Goal: Check status

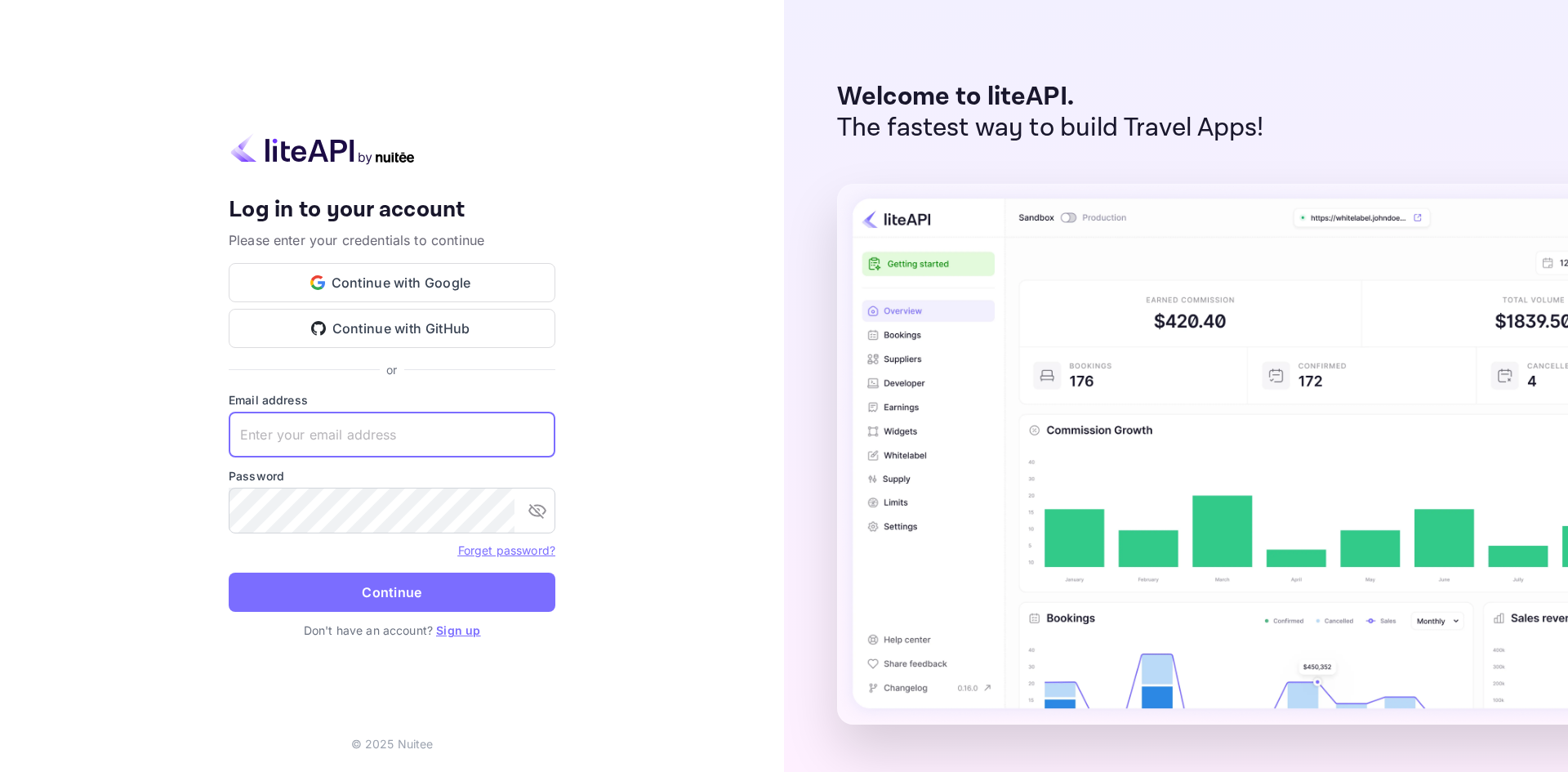
click at [422, 445] on input "text" at bounding box center [392, 434] width 327 height 46
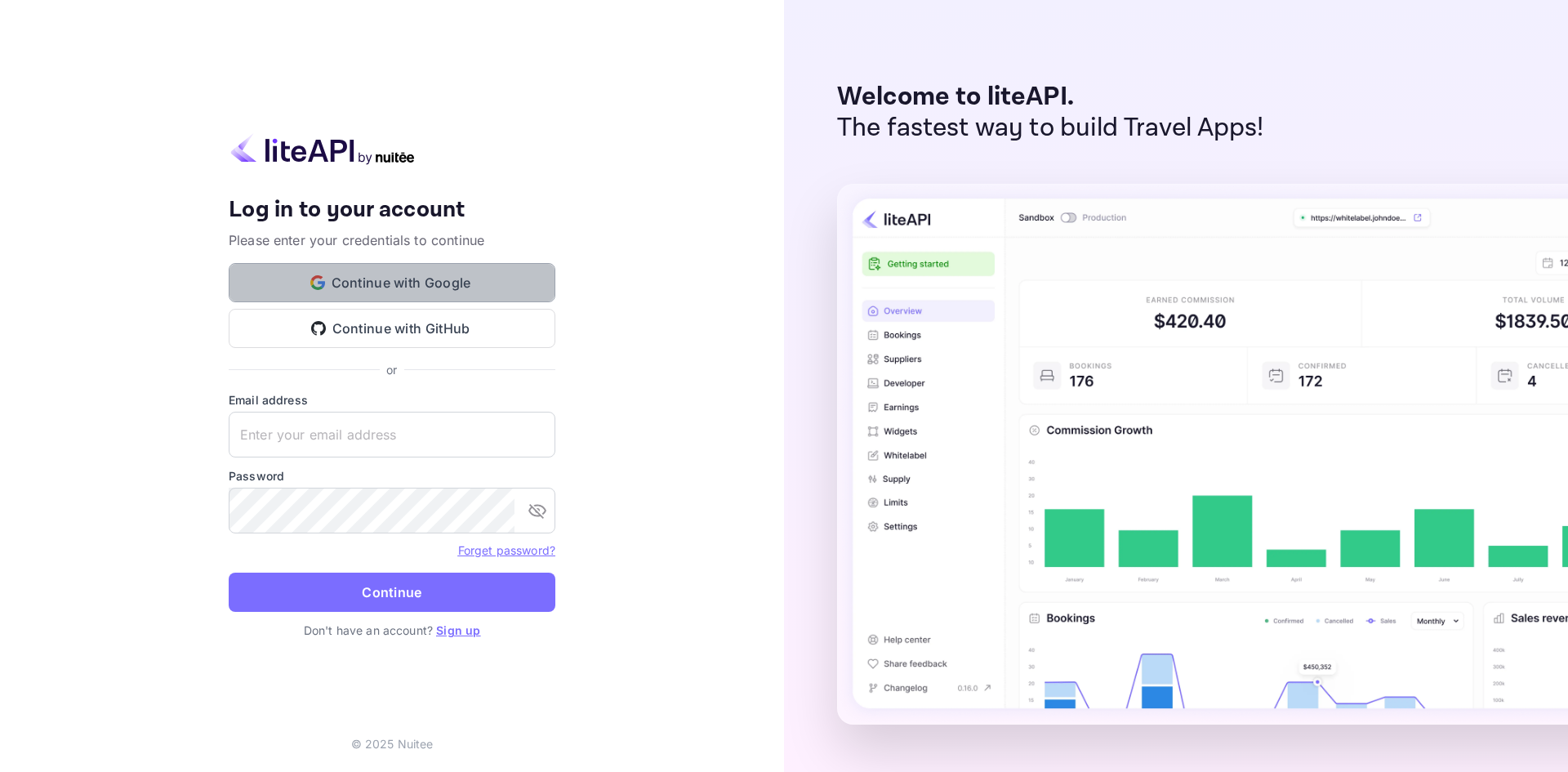
click at [446, 283] on button "Continue with Google" at bounding box center [392, 282] width 327 height 39
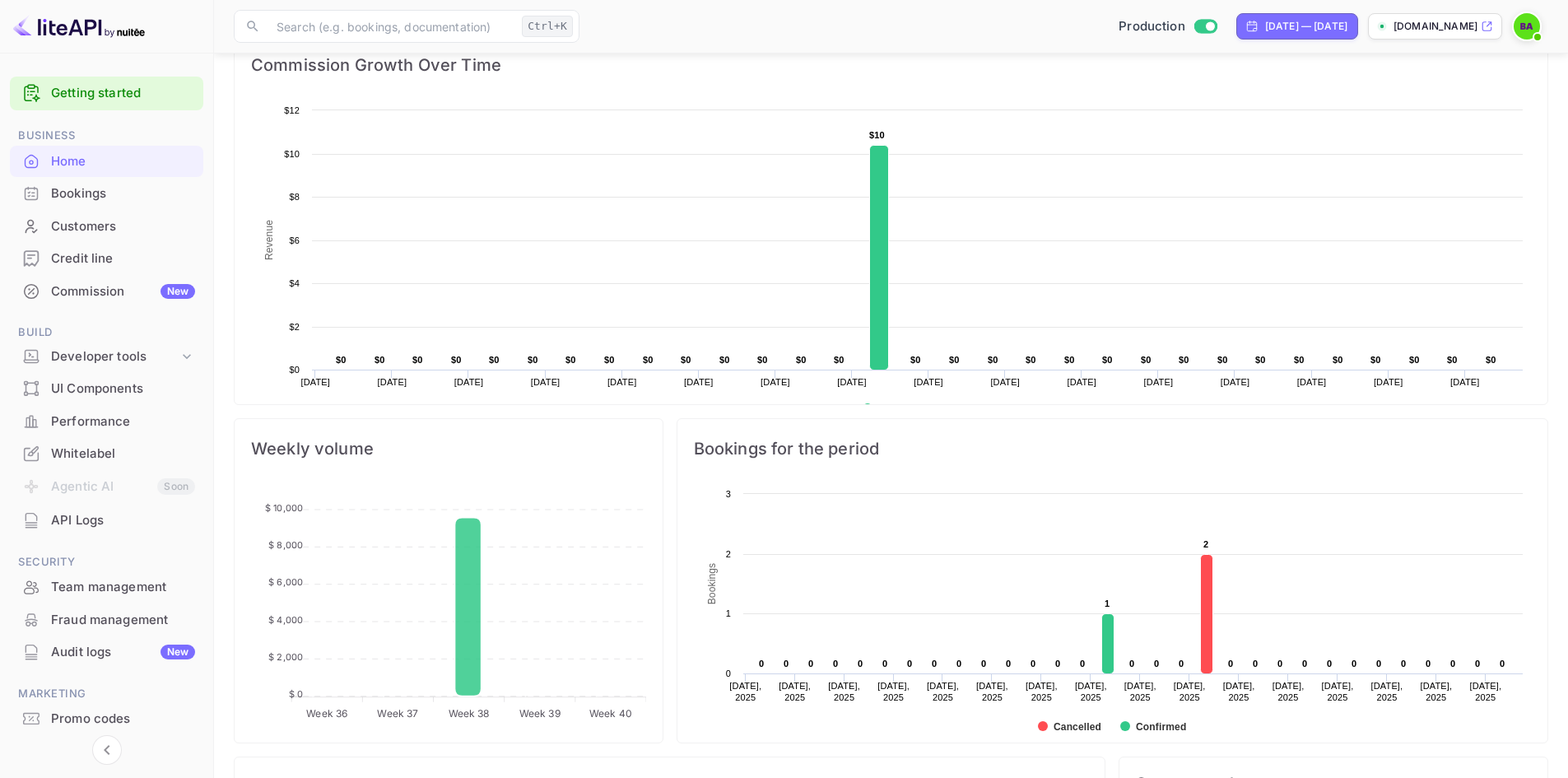
scroll to position [329, 0]
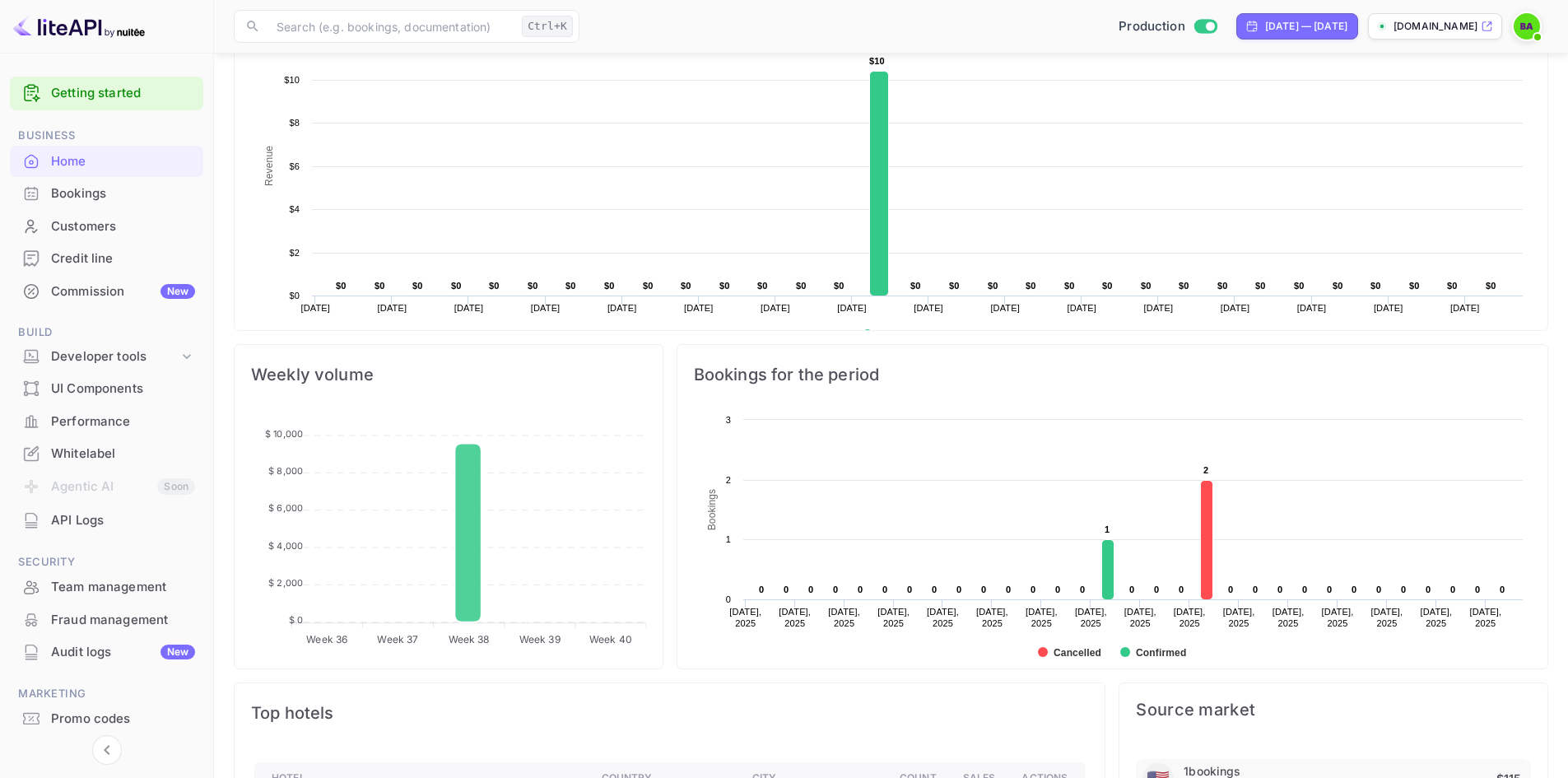
click at [117, 191] on div "Bookings" at bounding box center [123, 194] width 144 height 19
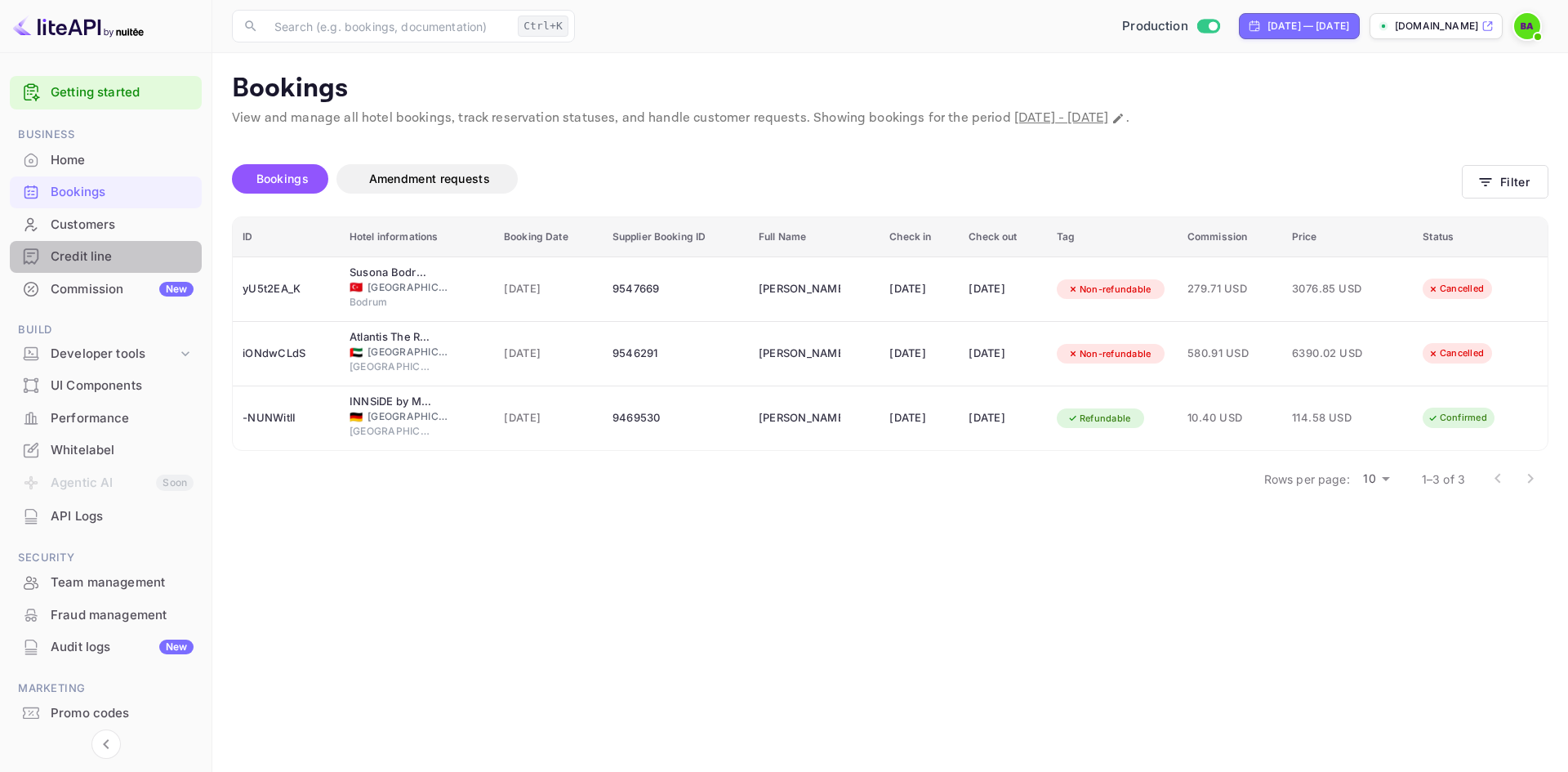
click at [96, 260] on div "Credit line" at bounding box center [122, 257] width 143 height 19
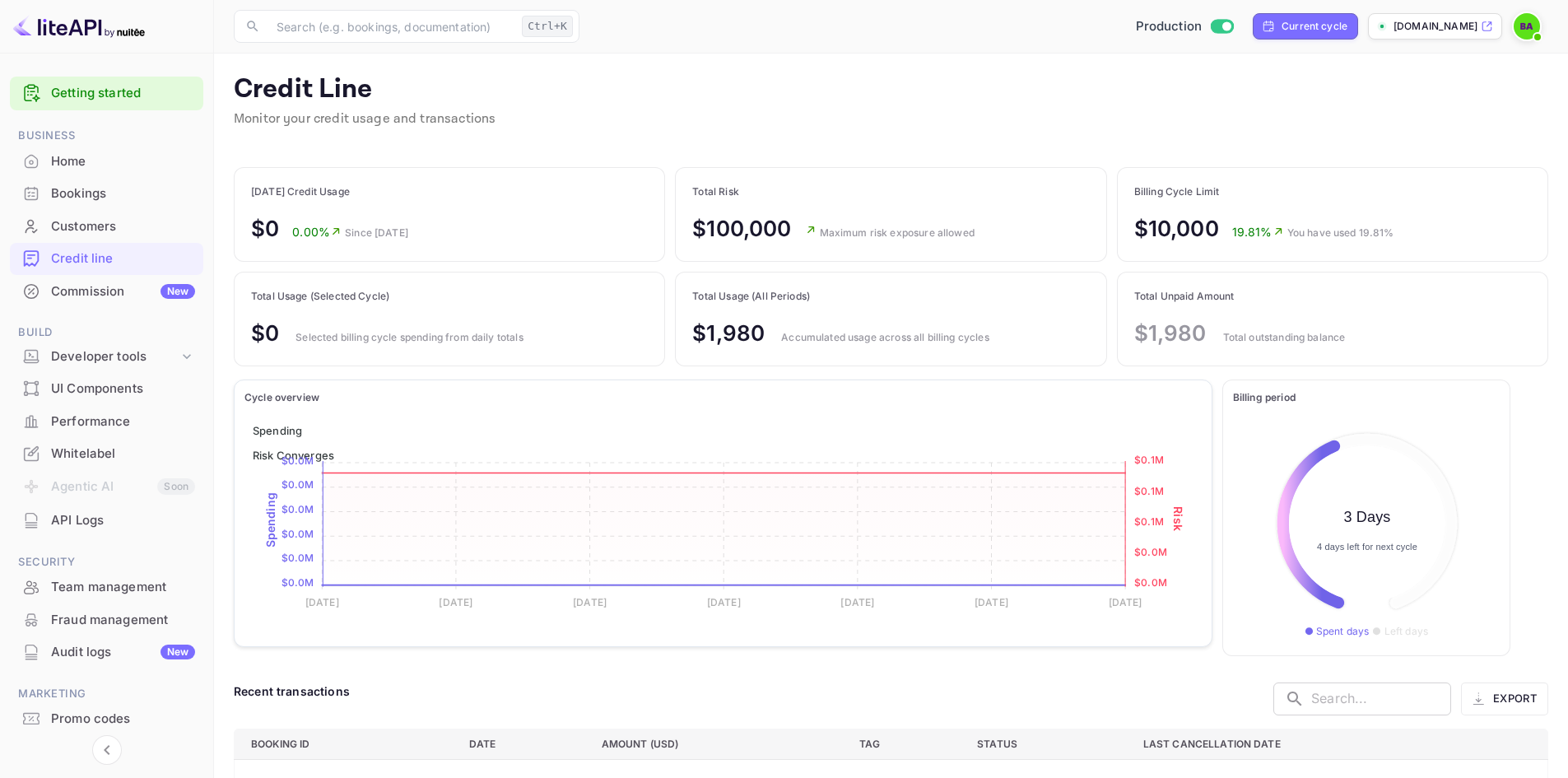
click at [102, 291] on div "Commission New" at bounding box center [123, 292] width 144 height 19
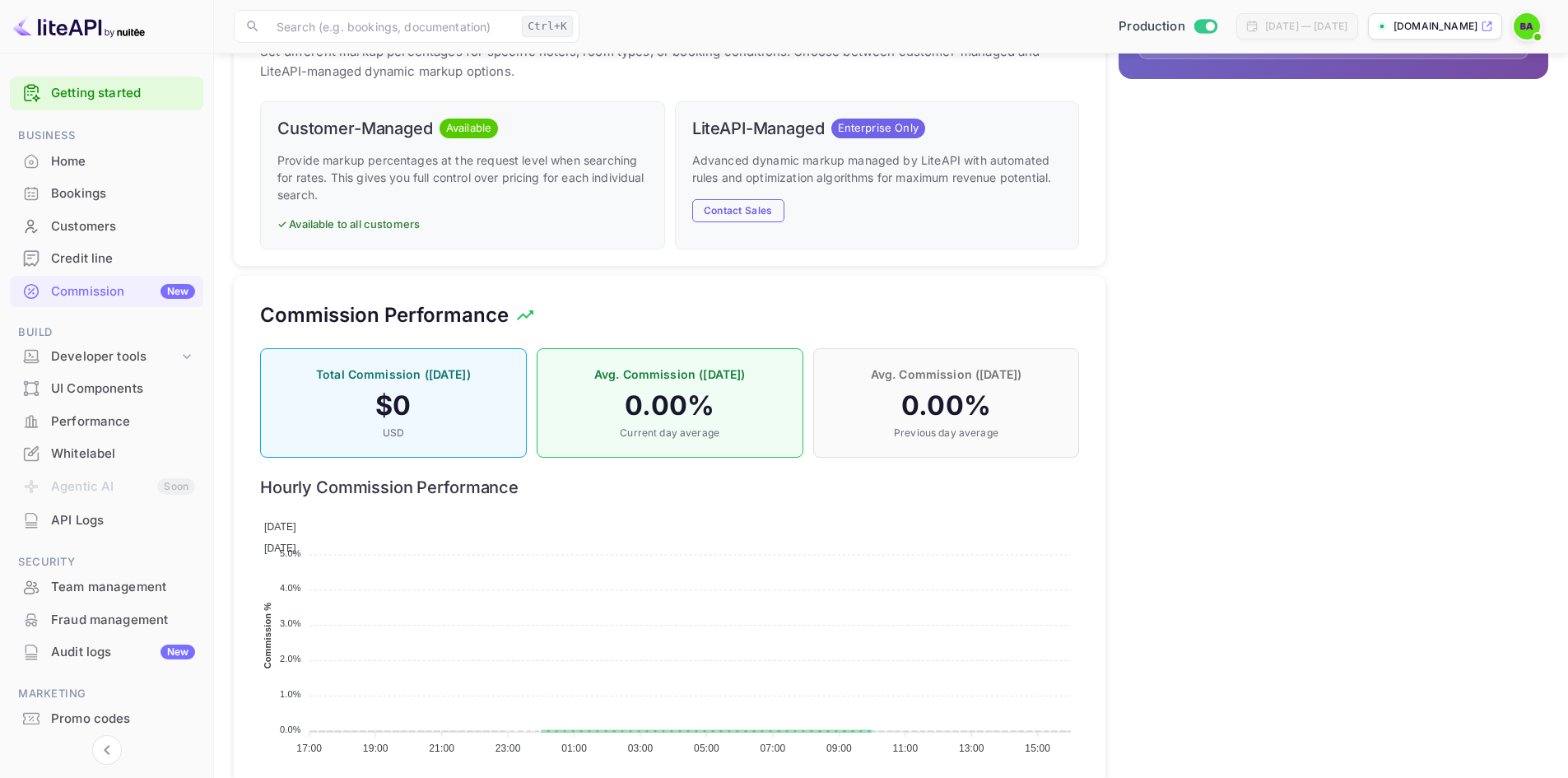
scroll to position [707, 0]
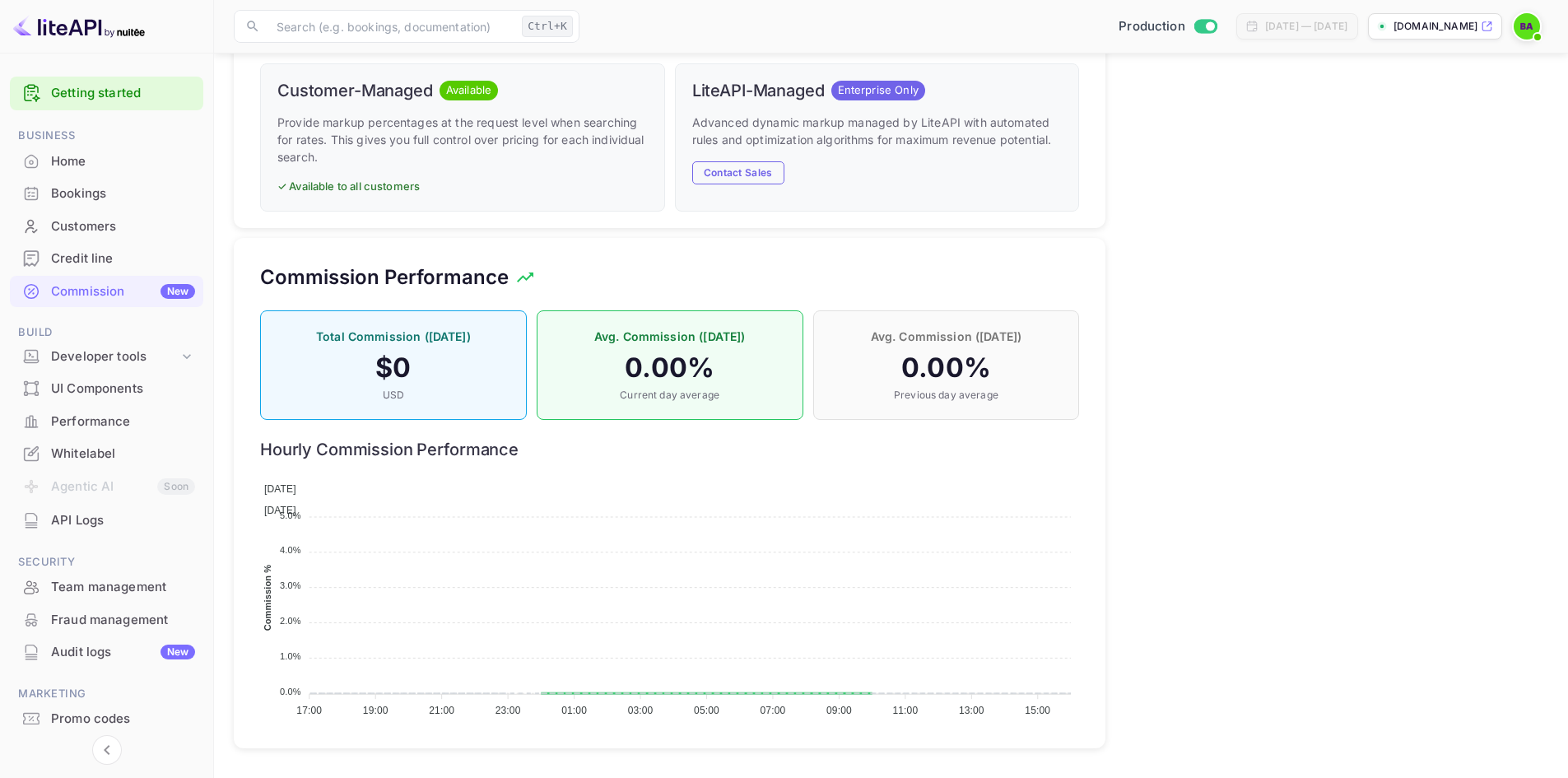
click at [90, 188] on div "Bookings" at bounding box center [123, 194] width 144 height 19
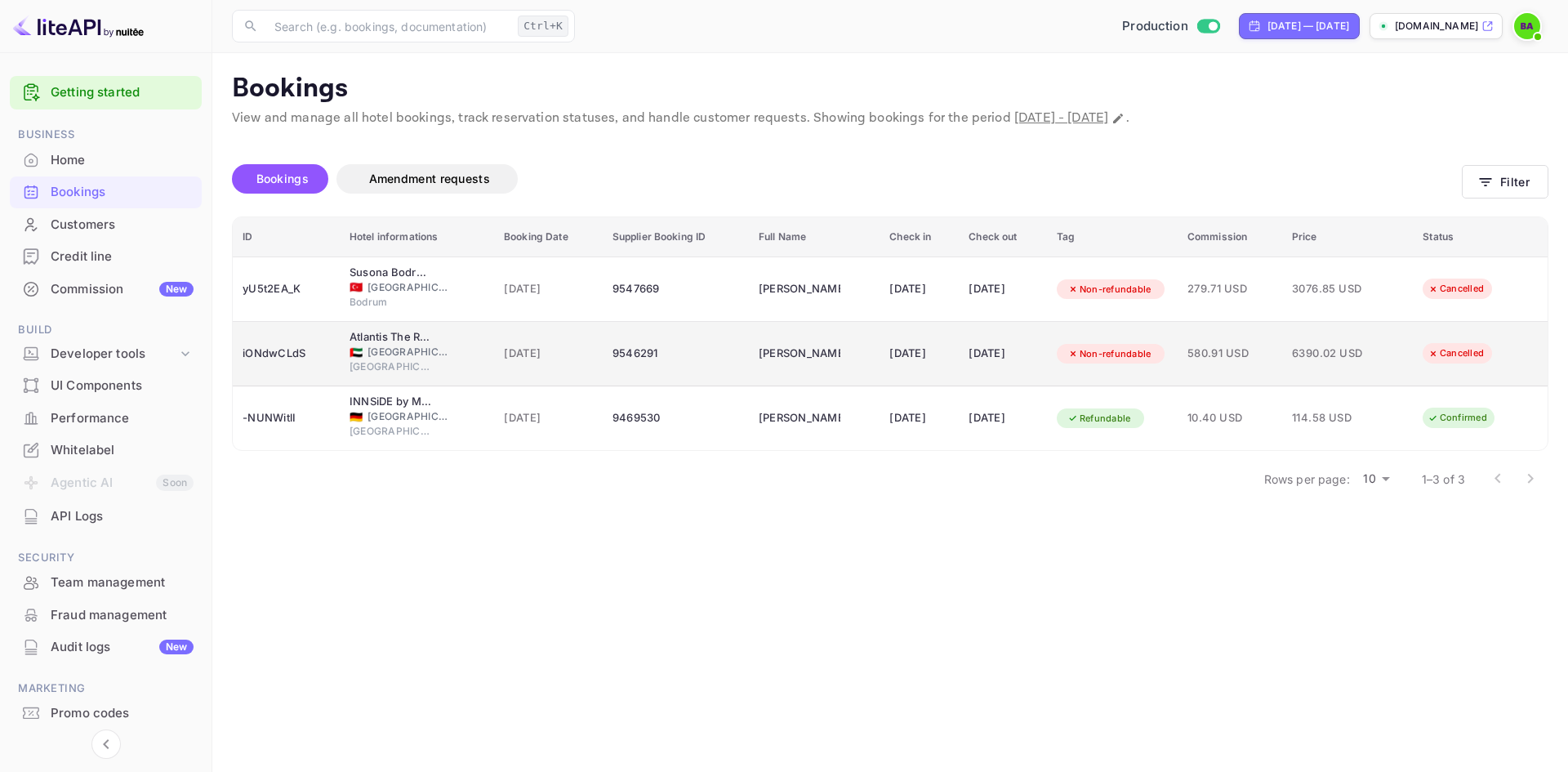
click at [975, 379] on td "[DATE]" at bounding box center [1002, 354] width 88 height 64
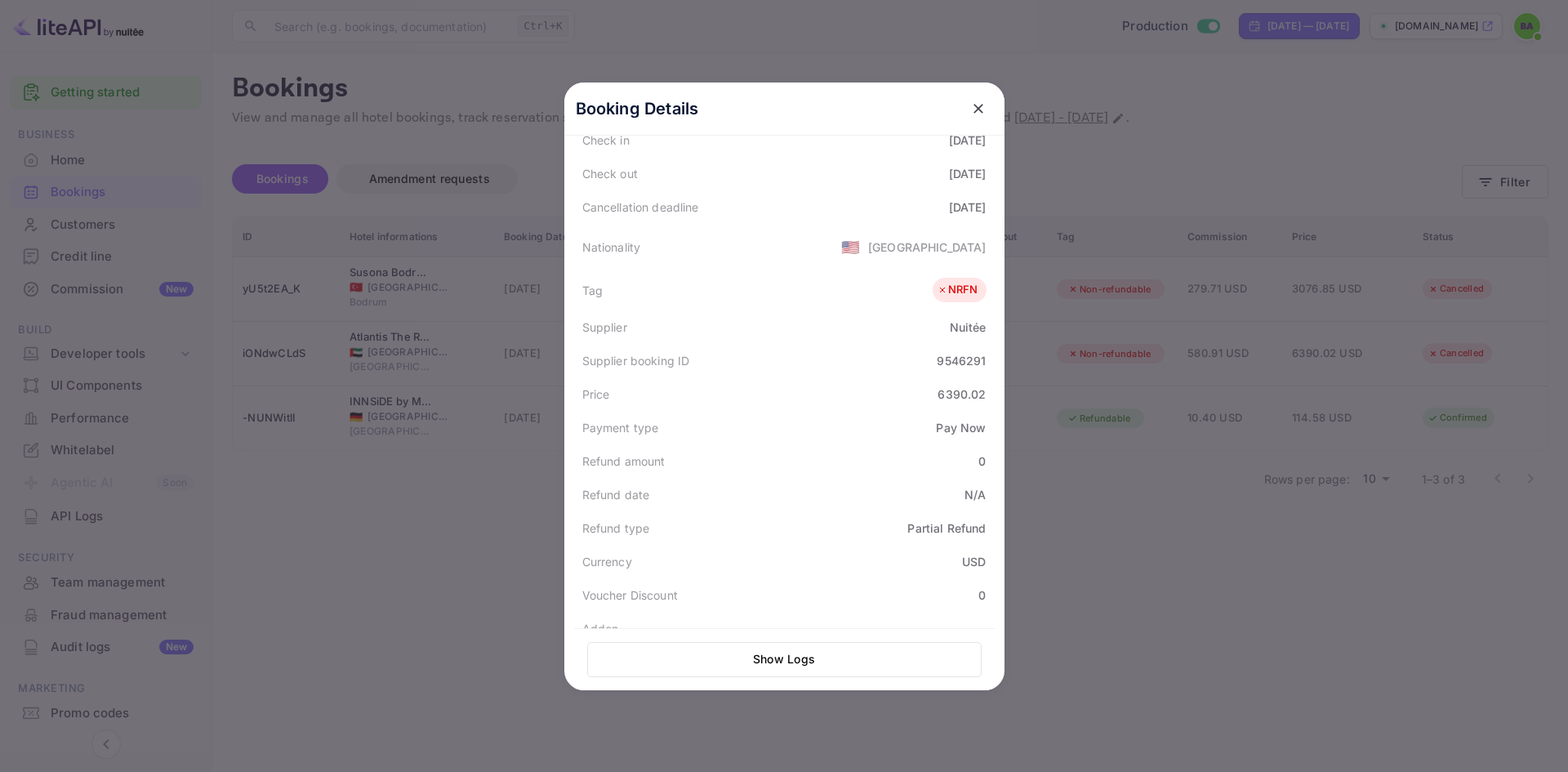
scroll to position [403, 0]
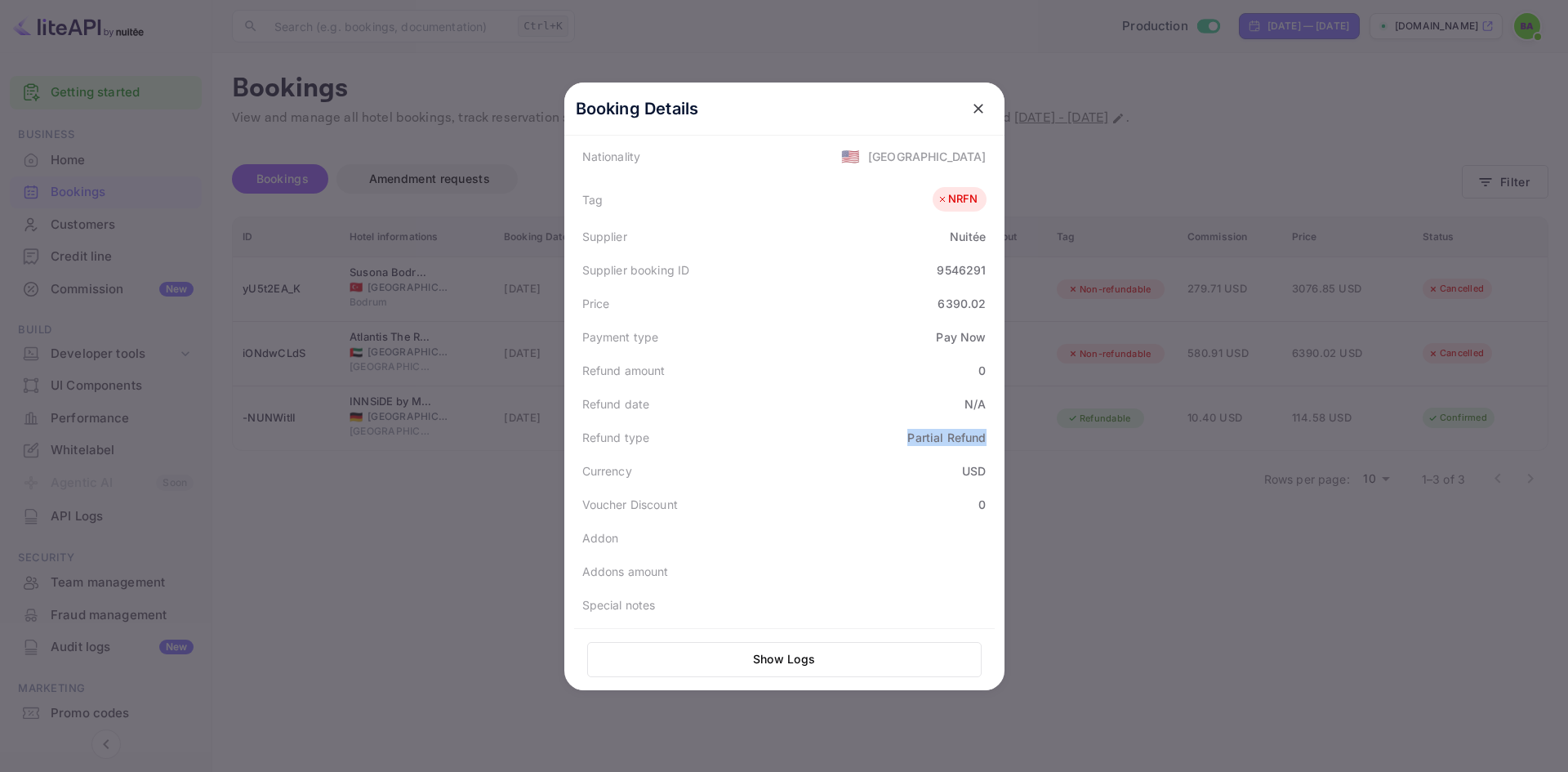
drag, startPoint x: 981, startPoint y: 438, endPoint x: 873, endPoint y: 429, distance: 108.4
click at [873, 429] on div "Refund type Partial Refund" at bounding box center [784, 437] width 421 height 34
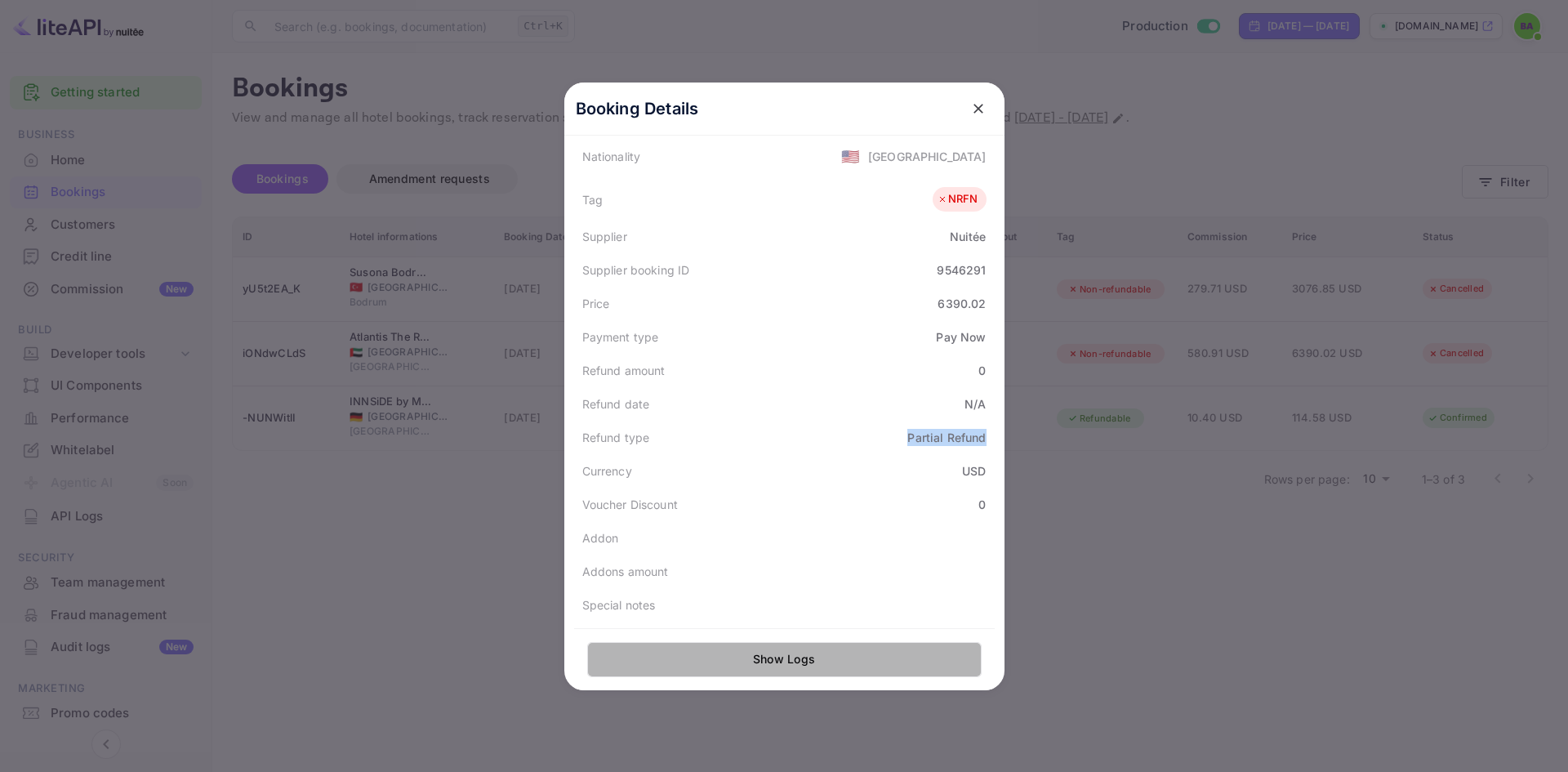
click at [769, 659] on button "Show Logs" at bounding box center [784, 659] width 395 height 35
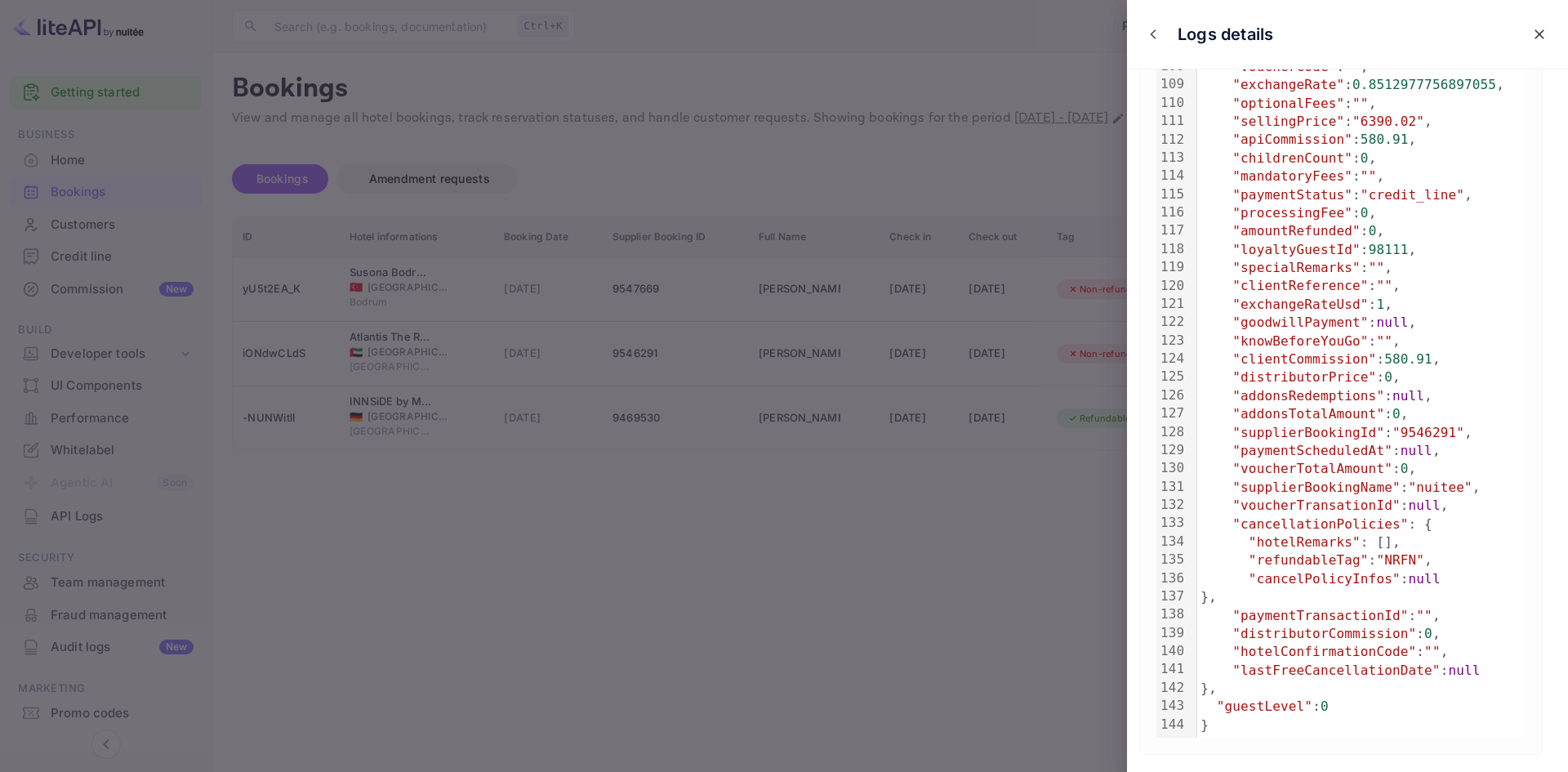
scroll to position [2160, 0]
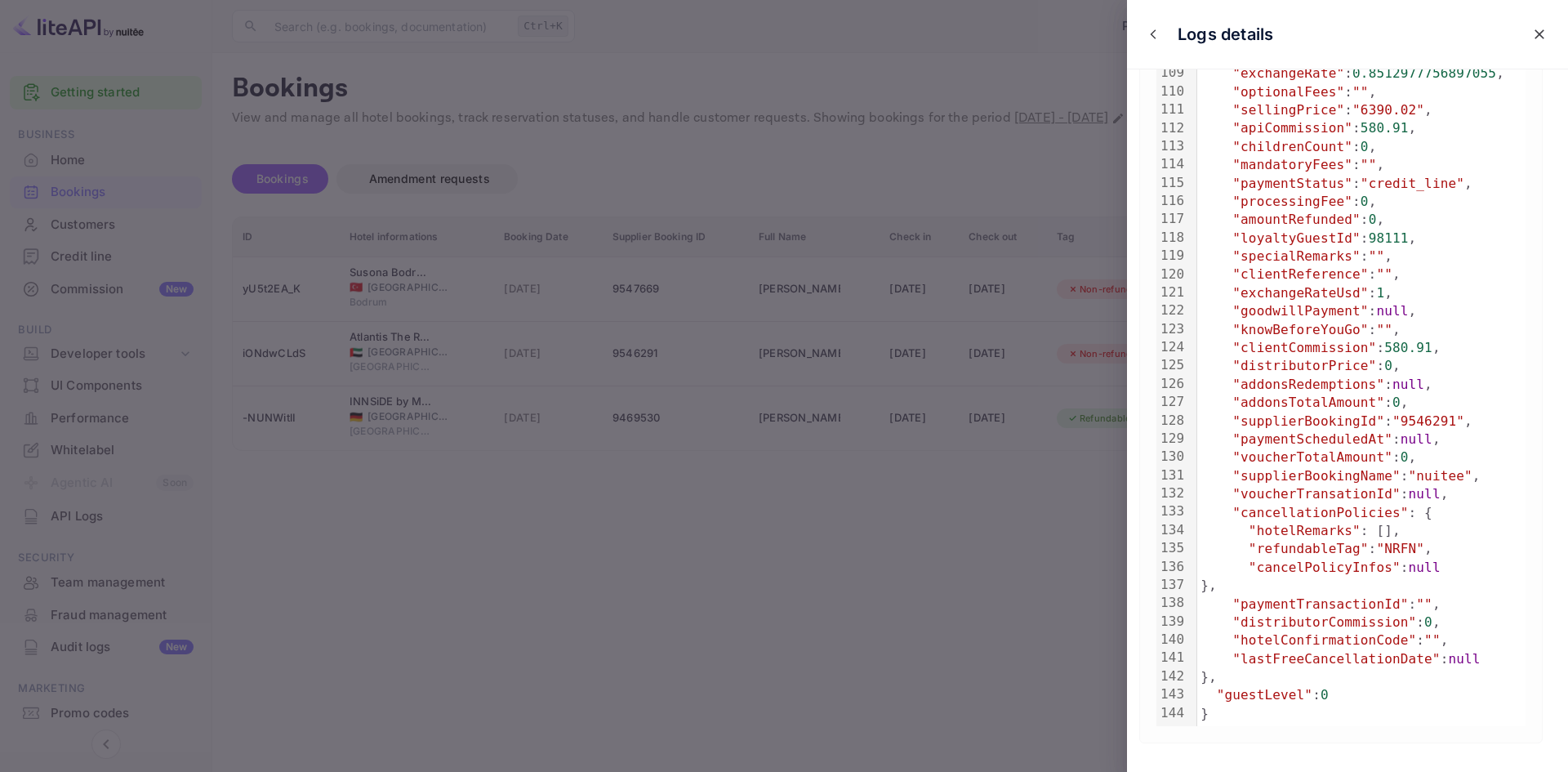
click at [1049, 610] on div at bounding box center [784, 386] width 1568 height 772
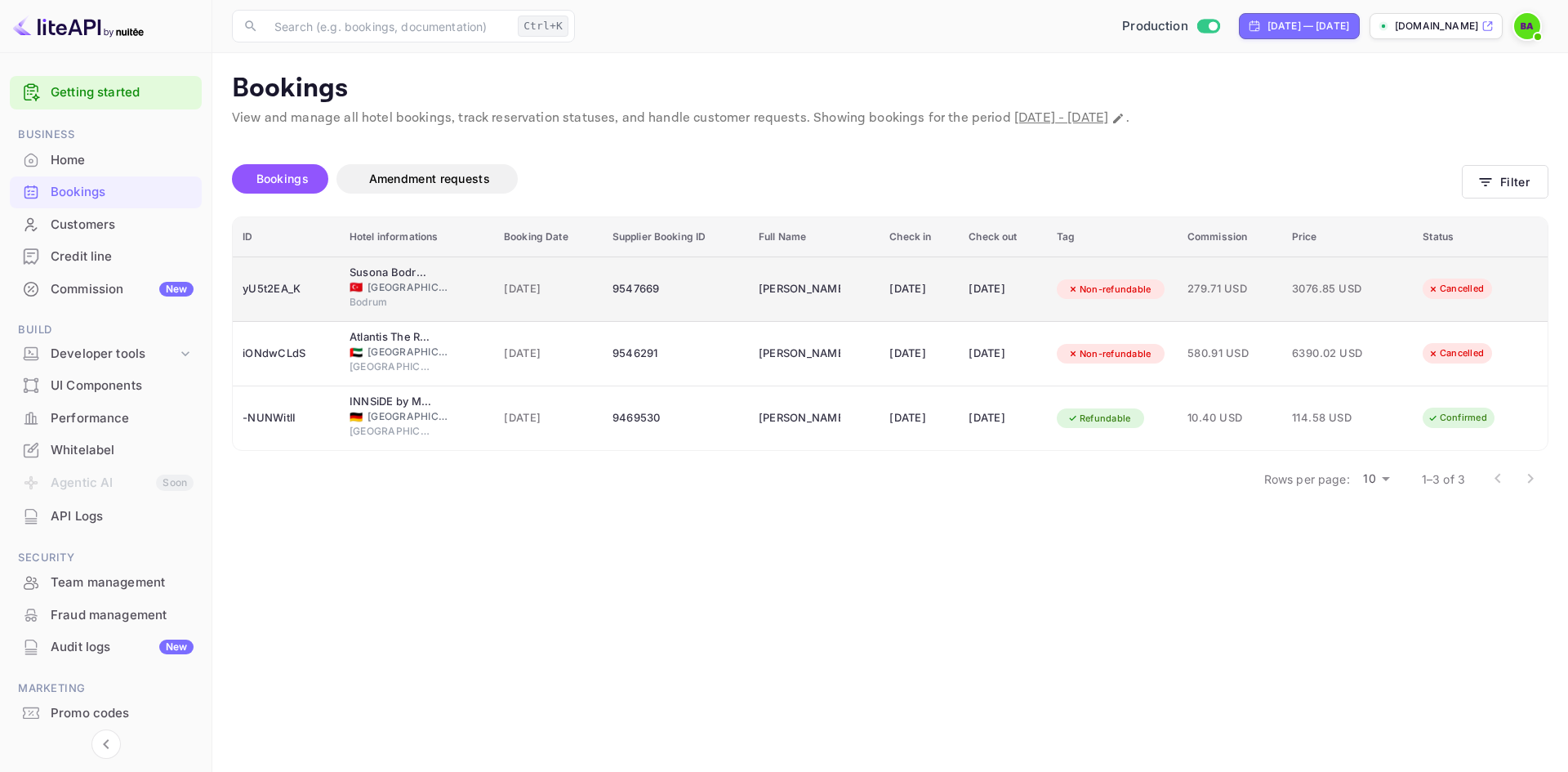
click at [1405, 296] on td "3076.85 USD" at bounding box center [1347, 289] width 130 height 65
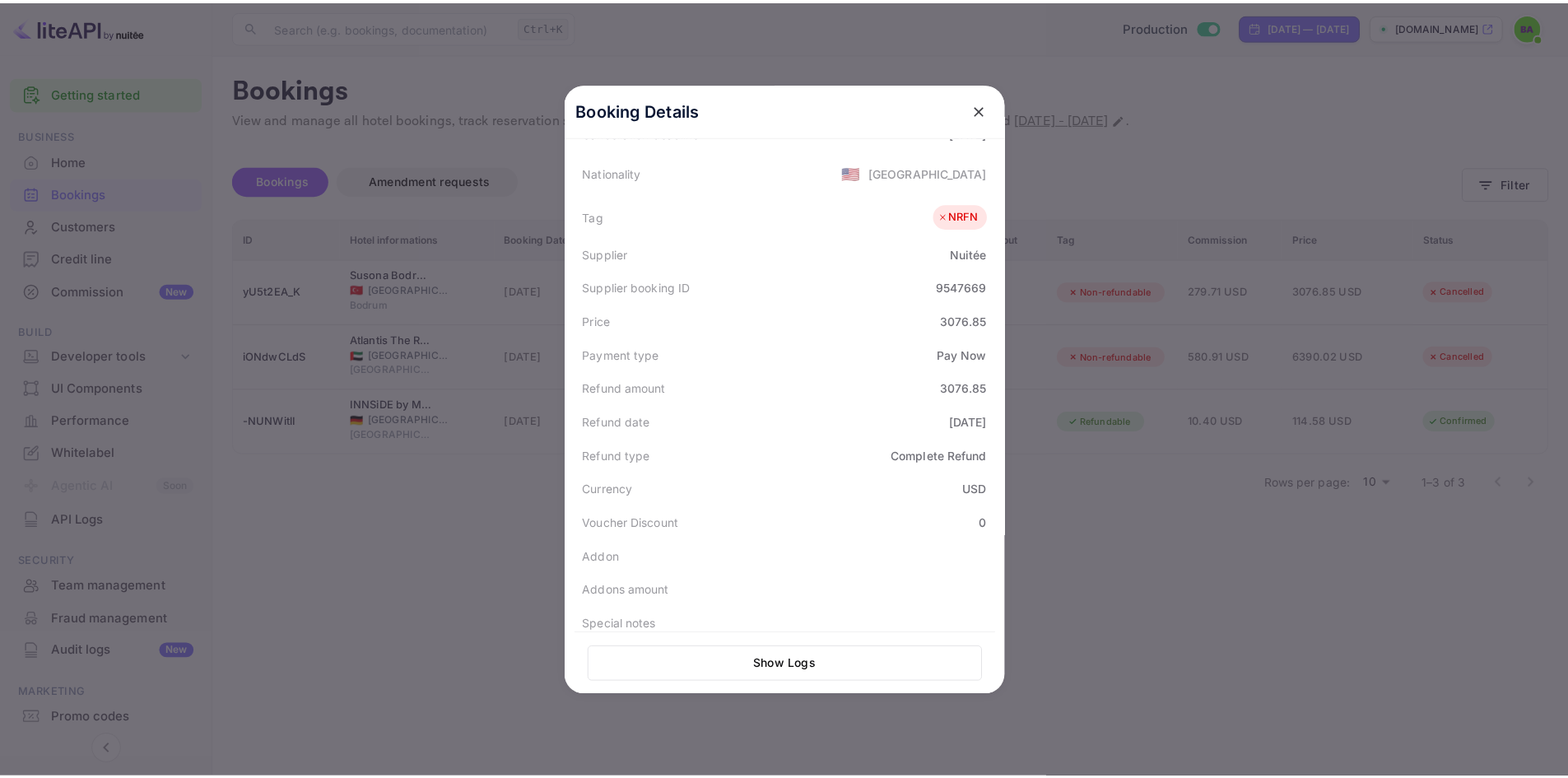
scroll to position [406, 0]
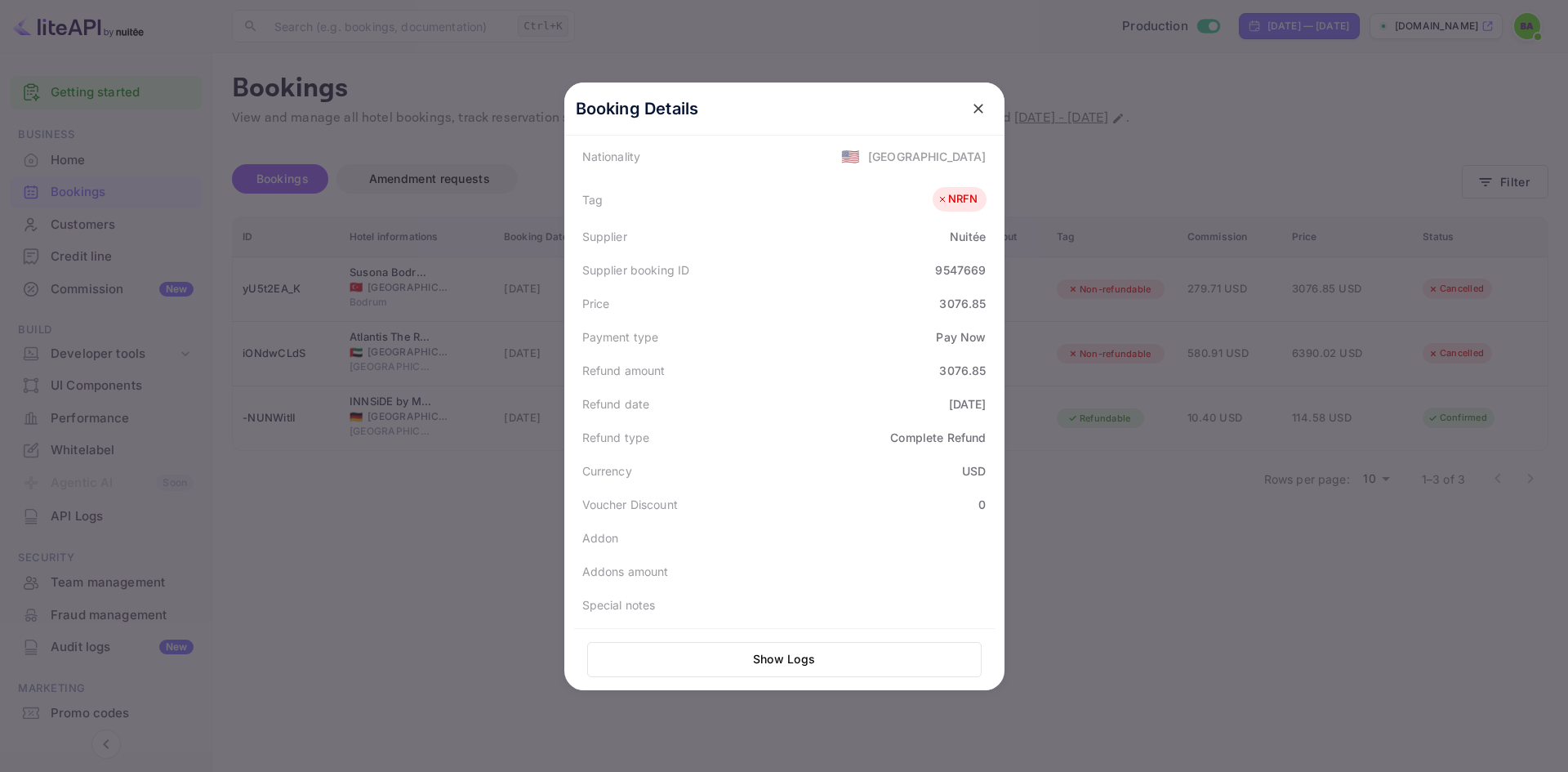
click at [1113, 536] on div at bounding box center [784, 386] width 1568 height 772
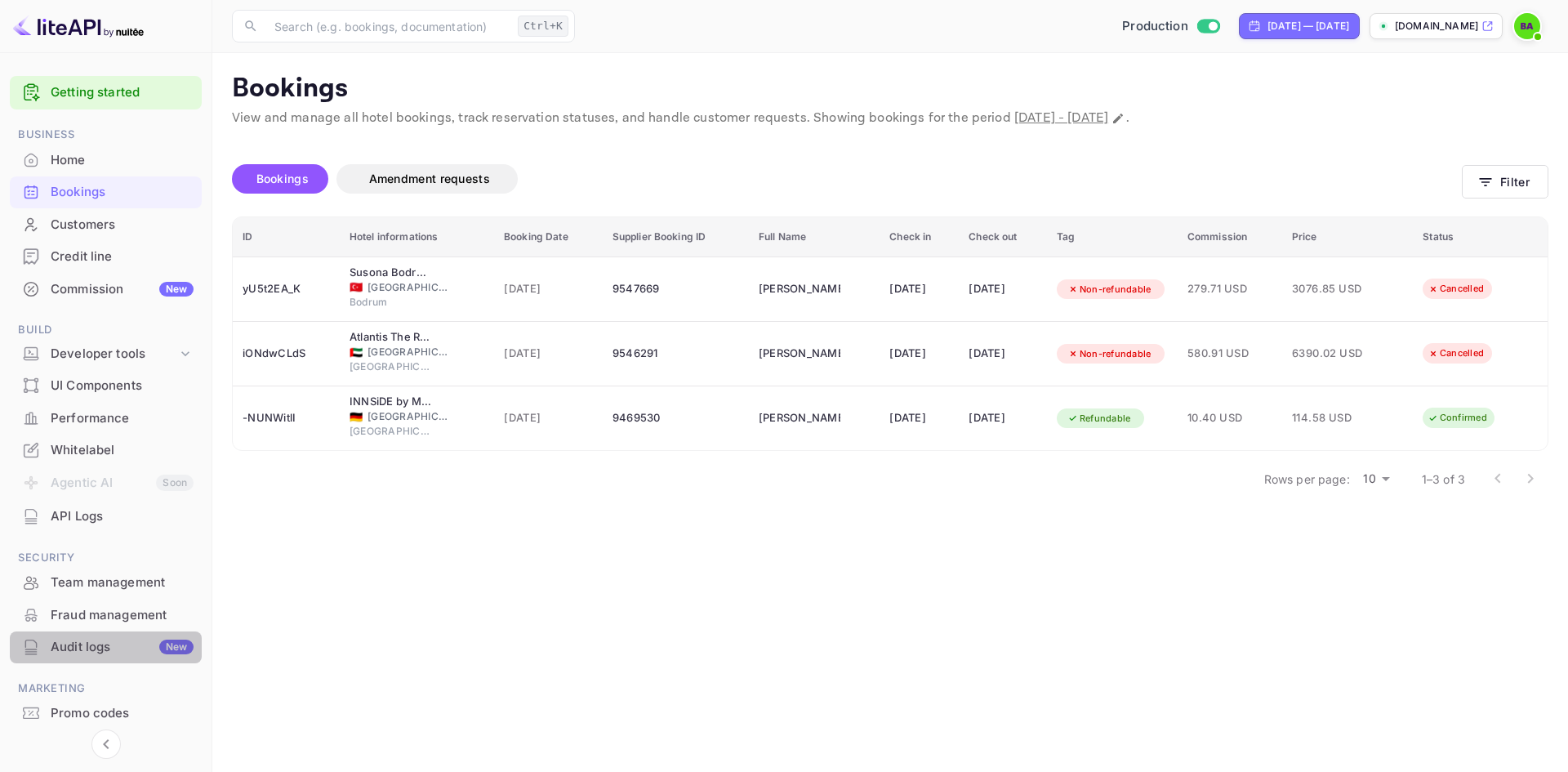
click at [108, 649] on div "Audit logs New" at bounding box center [122, 648] width 143 height 19
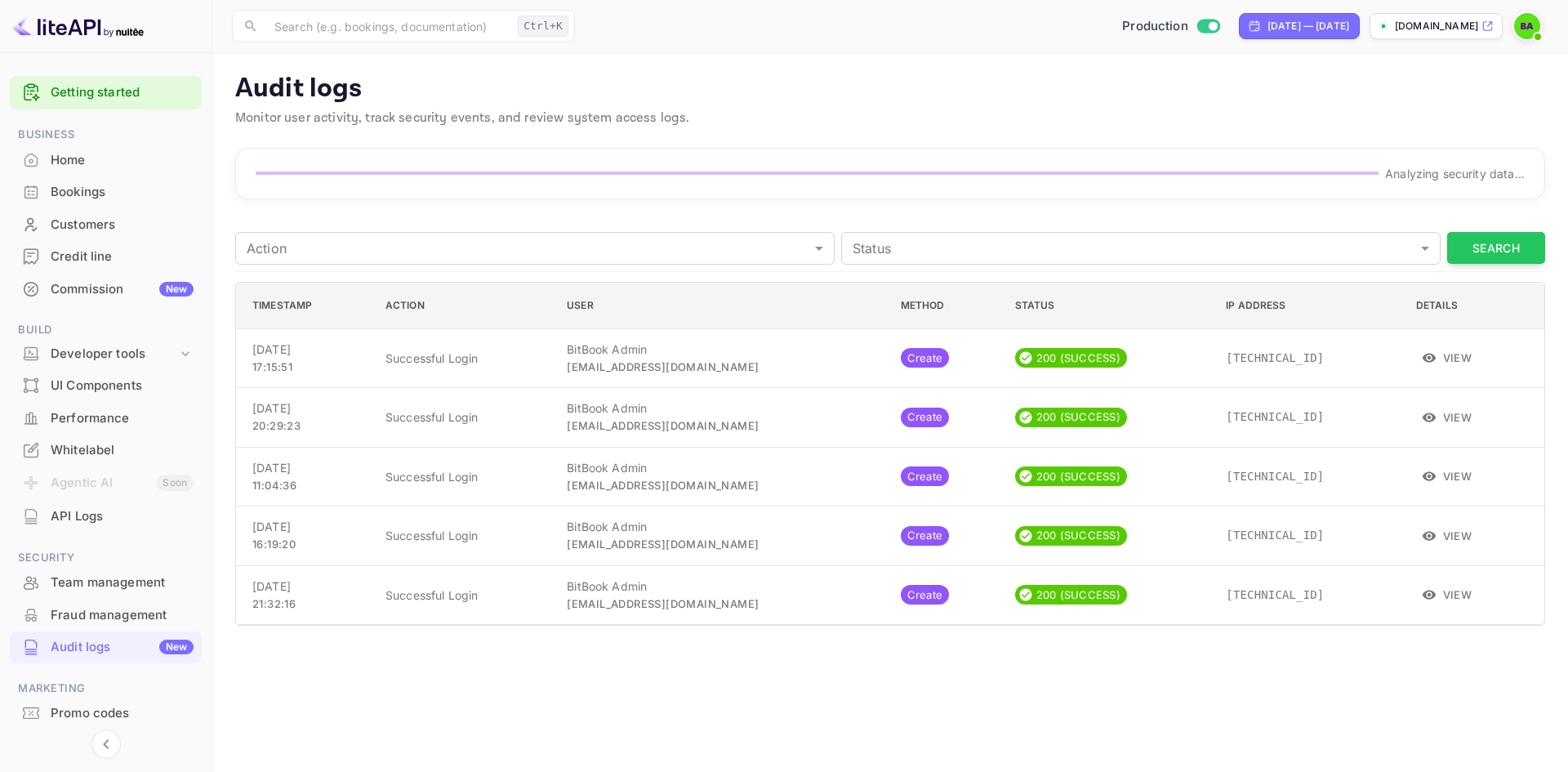
click at [107, 155] on div "Home" at bounding box center [122, 161] width 143 height 19
